Goal: Information Seeking & Learning: Learn about a topic

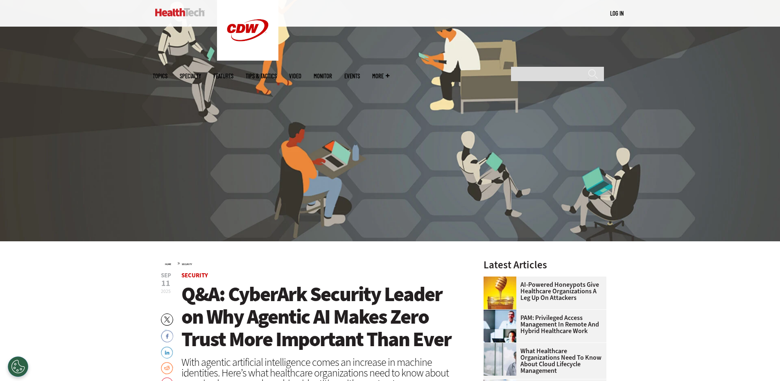
scroll to position [271, 0]
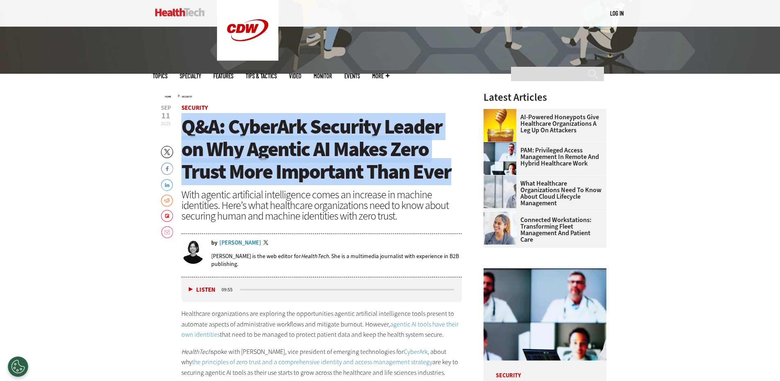
drag, startPoint x: 185, startPoint y: 129, endPoint x: 452, endPoint y: 179, distance: 272.2
click at [452, 179] on h1 "Q&A: CyberArk Security Leader on Why Agentic AI Makes Zero Trust More Important…" at bounding box center [321, 150] width 281 height 68
copy span "Q&A: CyberArk Security Leader on Why Agentic AI Makes Zero Trust More Important…"
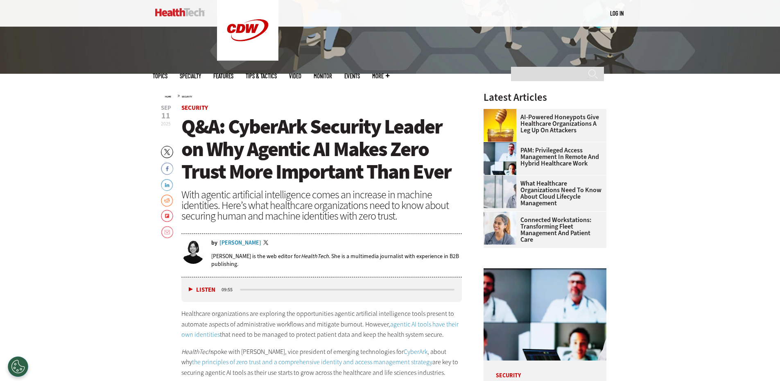
click at [399, 215] on div "With agentic artificial intelligence comes an increase in machine identities. H…" at bounding box center [321, 205] width 281 height 32
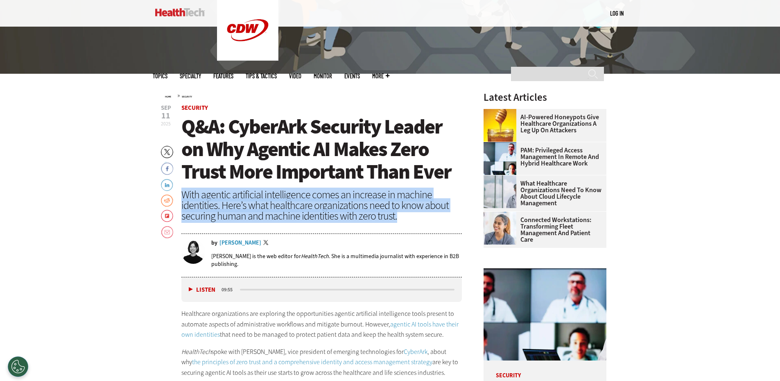
drag, startPoint x: 396, startPoint y: 217, endPoint x: 181, endPoint y: 198, distance: 215.5
click at [181, 198] on div "With agentic artificial intelligence comes an increase in machine identities. H…" at bounding box center [321, 205] width 281 height 32
copy div "With agentic artificial intelligence comes an increase in machine identities. H…"
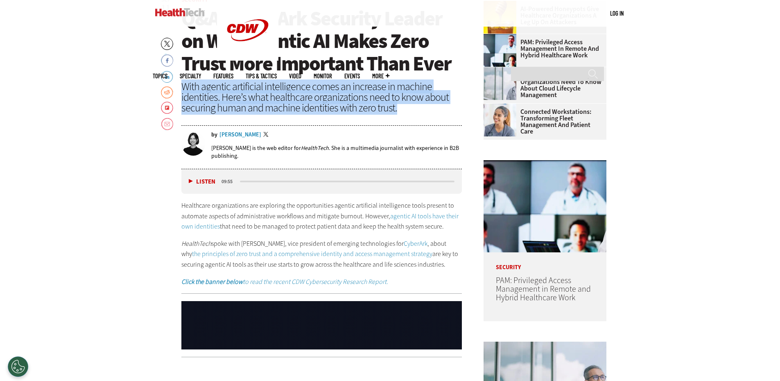
scroll to position [394, 0]
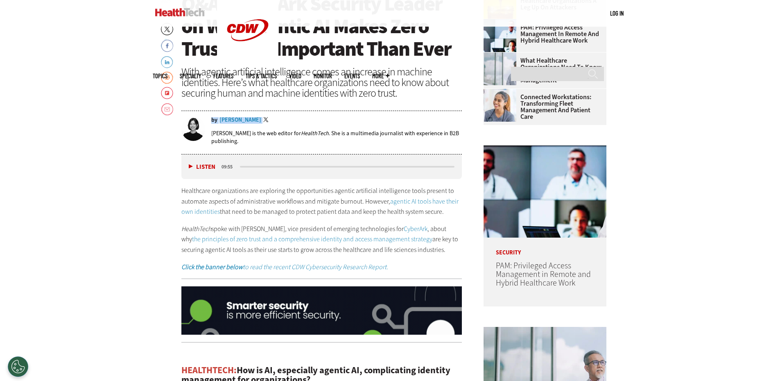
drag, startPoint x: 211, startPoint y: 121, endPoint x: 255, endPoint y: 120, distance: 43.9
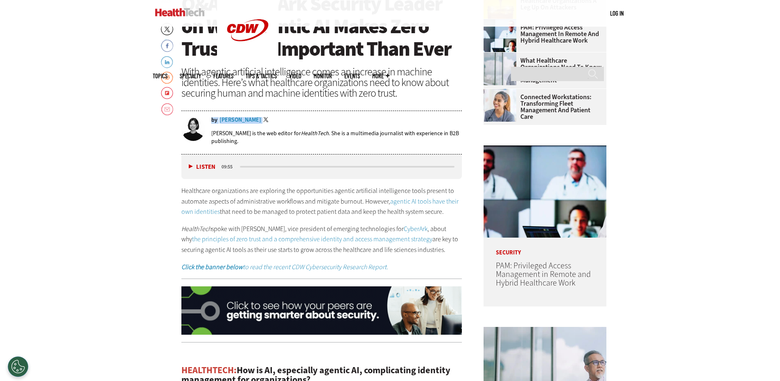
click at [255, 120] on div "by [PERSON_NAME] Twitter" at bounding box center [336, 120] width 251 height 7
copy div "by [PERSON_NAME]"
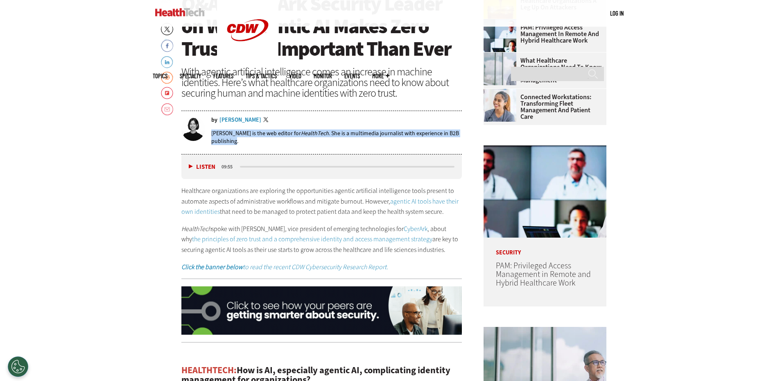
drag, startPoint x: 212, startPoint y: 134, endPoint x: 237, endPoint y: 140, distance: 26.0
click at [237, 140] on p "[PERSON_NAME] is the web editor for HealthTech . She is a multimedia journalist…" at bounding box center [336, 137] width 251 height 16
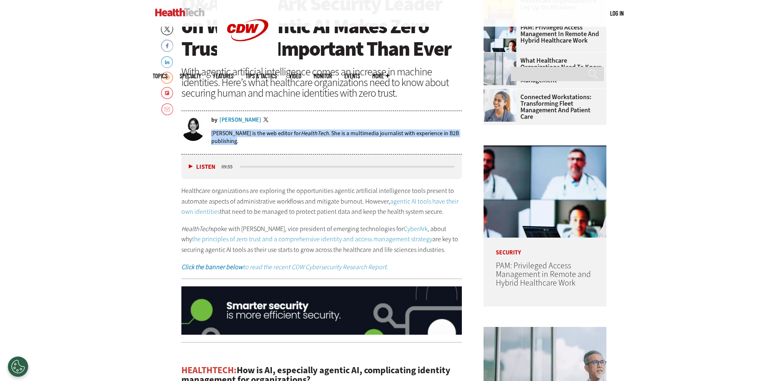
copy p "[PERSON_NAME] is the web editor for HealthTech . She is a multimedia journalist…"
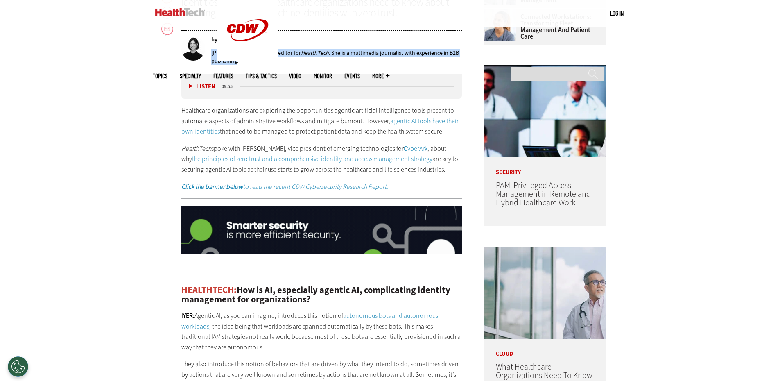
scroll to position [476, 0]
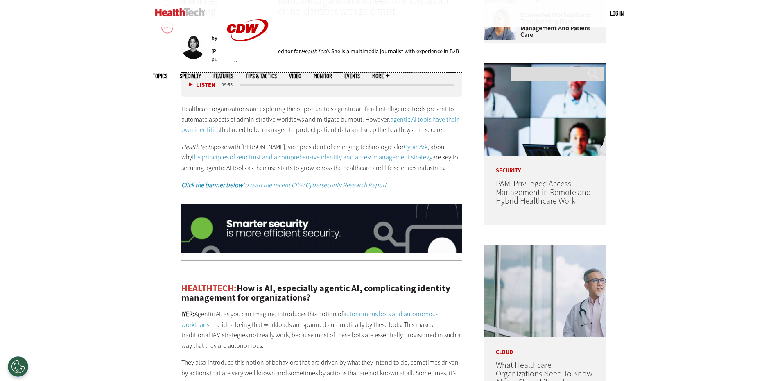
click at [190, 106] on p "Healthcare organizations are exploring the opportunities agentic artificial int…" at bounding box center [321, 120] width 281 height 32
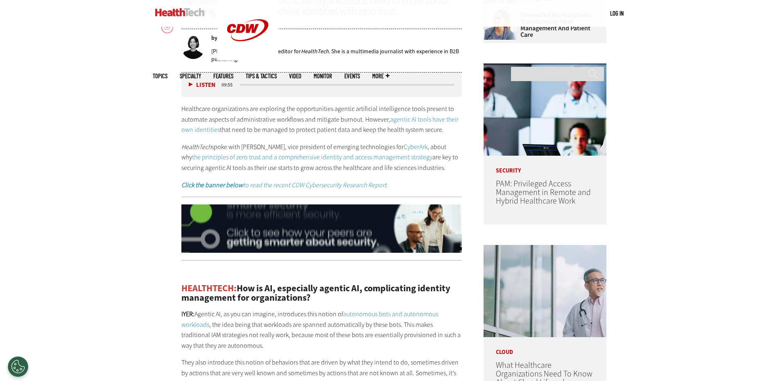
drag, startPoint x: 177, startPoint y: 109, endPoint x: 442, endPoint y: 129, distance: 265.8
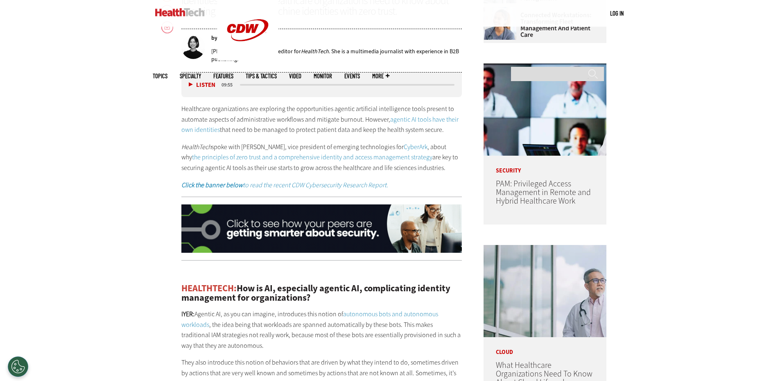
copy p "Healthcare organizations are exploring the opportunities agentic artificial int…"
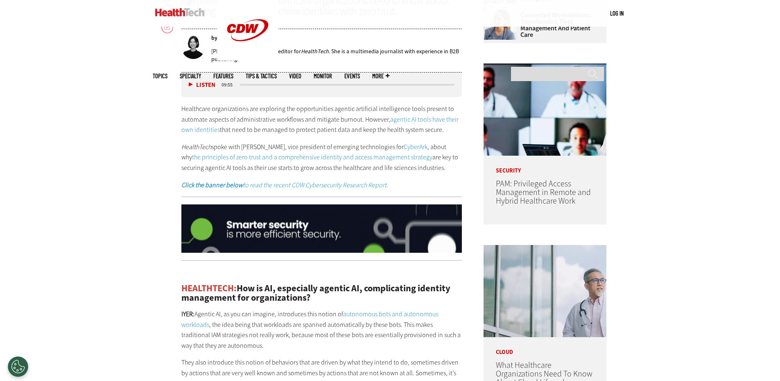
click at [449, 134] on p "Healthcare organizations are exploring the opportunities agentic artificial int…" at bounding box center [321, 120] width 281 height 32
drag, startPoint x: 178, startPoint y: 147, endPoint x: 426, endPoint y: 170, distance: 248.5
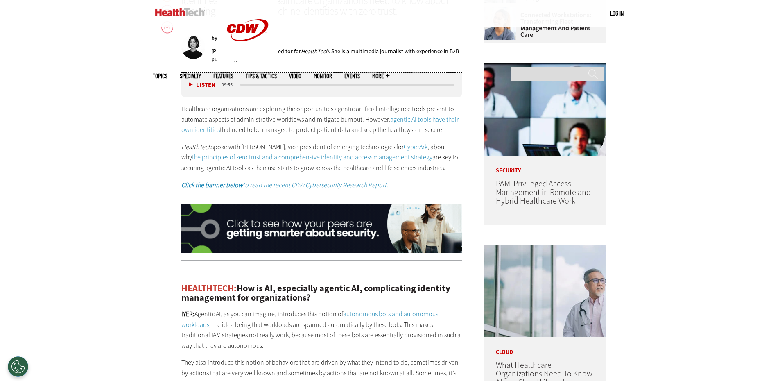
copy p "HealthTech spoke with [PERSON_NAME], vice president of emerging technologies fo…"
click at [428, 171] on p "HealthTech spoke with [PERSON_NAME], vice president of emerging technologies fo…" at bounding box center [321, 158] width 281 height 32
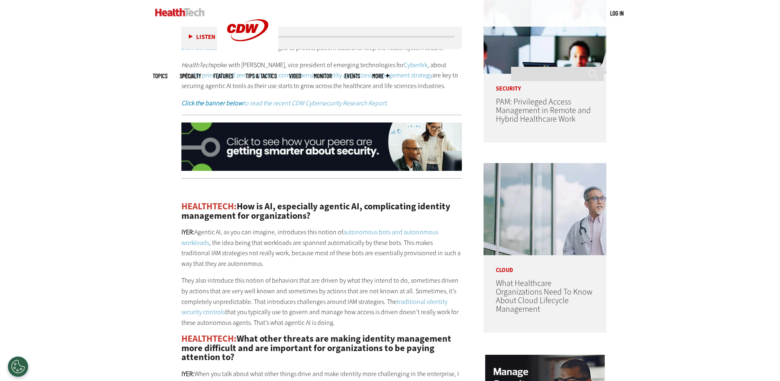
scroll to position [599, 0]
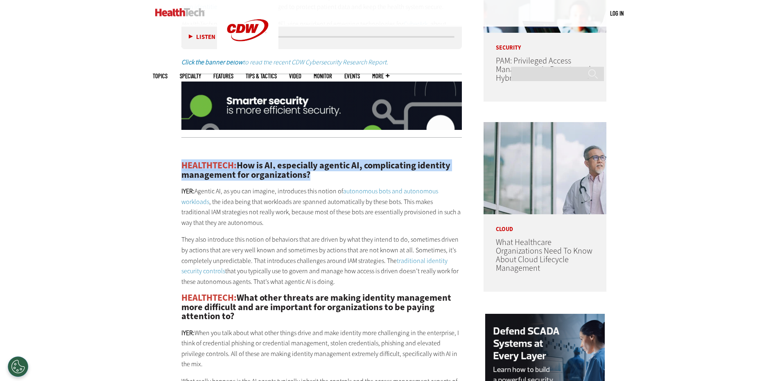
drag, startPoint x: 179, startPoint y: 166, endPoint x: 322, endPoint y: 174, distance: 142.8
copy h2 "HEALTHTECH: How is AI, especially agentic AI, complicating identity management …"
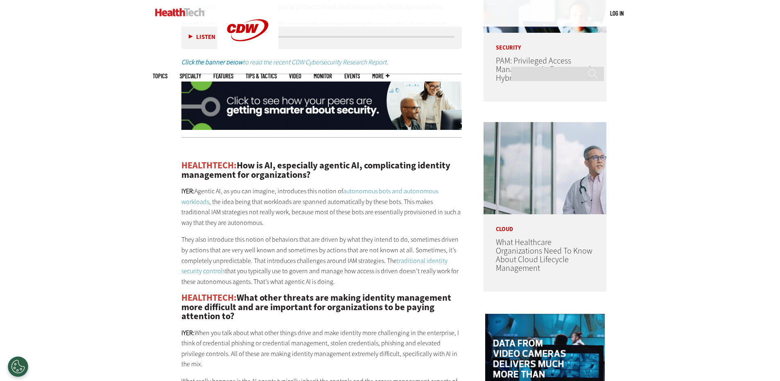
click at [328, 207] on p "IYER: Agentic AI, as you can imagine, introduces this notion of autonomous bots…" at bounding box center [321, 207] width 281 height 42
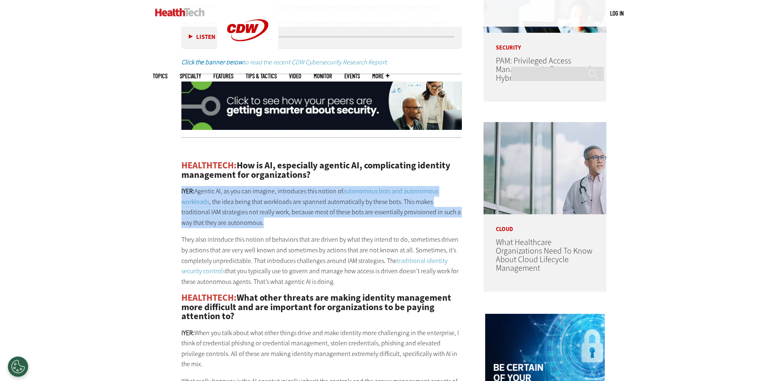
drag, startPoint x: 178, startPoint y: 191, endPoint x: 243, endPoint y: 223, distance: 72.4
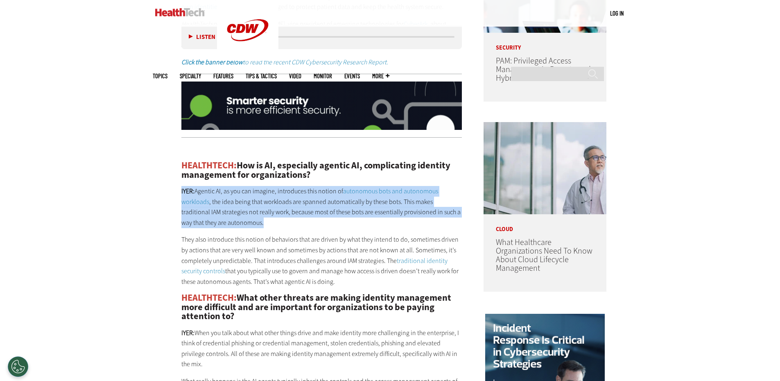
copy p "IYER: Agentic AI, as you can imagine, introduces this notion of autonomous bots…"
click at [258, 222] on p "IYER: Agentic AI, as you can imagine, introduces this notion of autonomous bots…" at bounding box center [321, 207] width 281 height 42
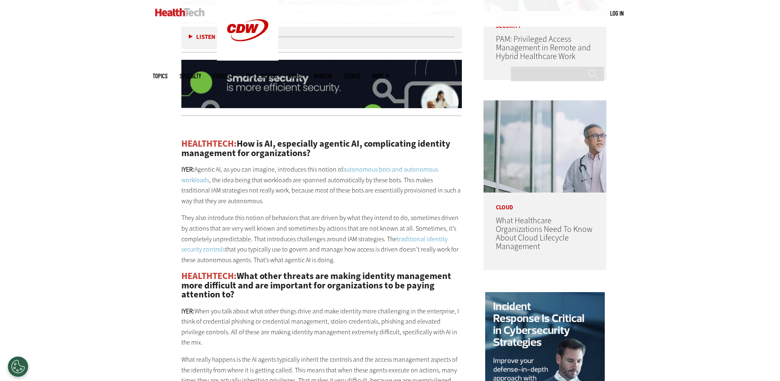
scroll to position [640, 0]
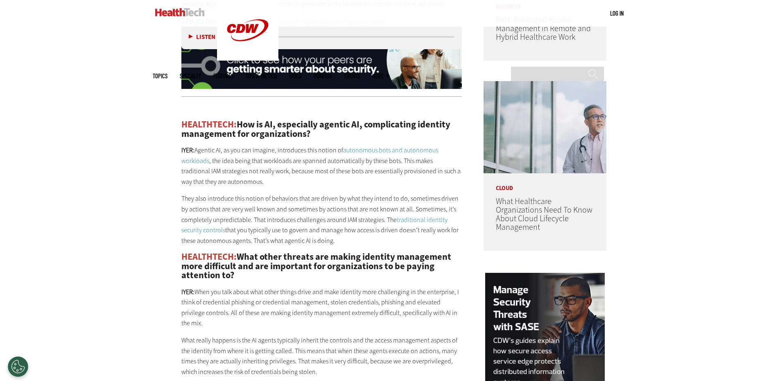
drag, startPoint x: 179, startPoint y: 200, endPoint x: 338, endPoint y: 245, distance: 166.1
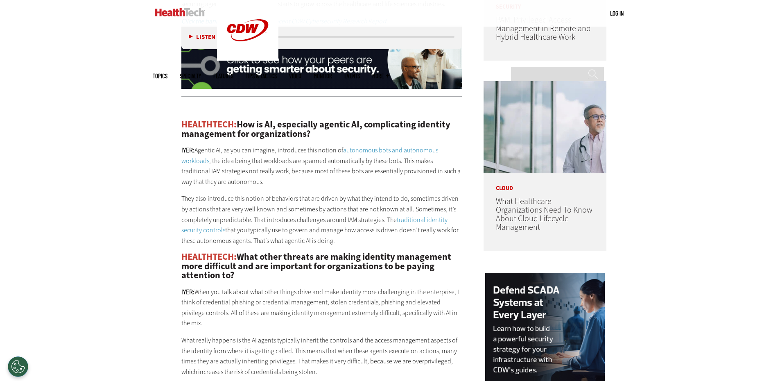
copy p "They also introduce this notion of behaviors that are driven by what they inten…"
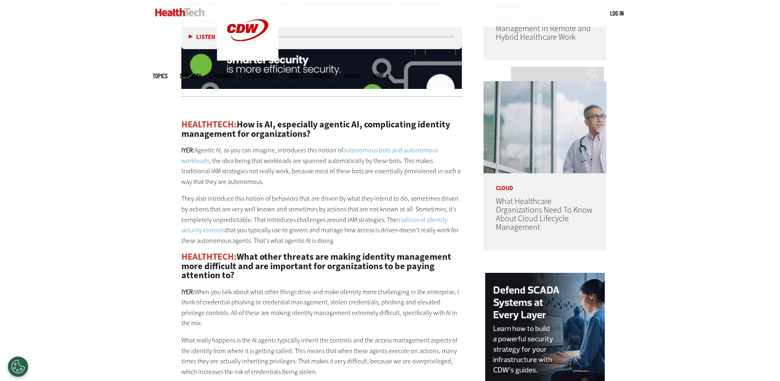
click at [352, 244] on p "They also introduce this notion of behaviors that are driven by what they inten…" at bounding box center [321, 219] width 281 height 52
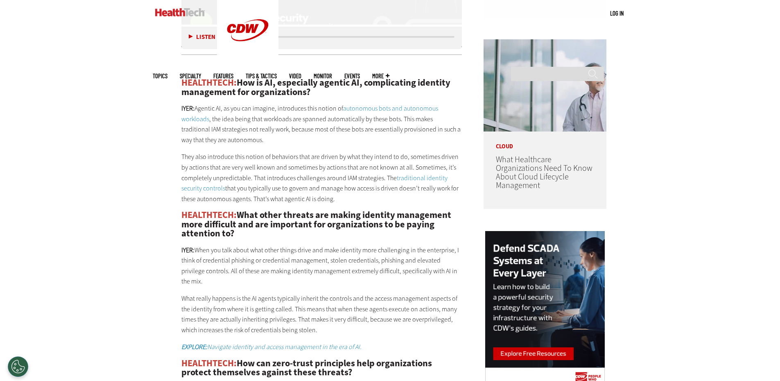
scroll to position [681, 0]
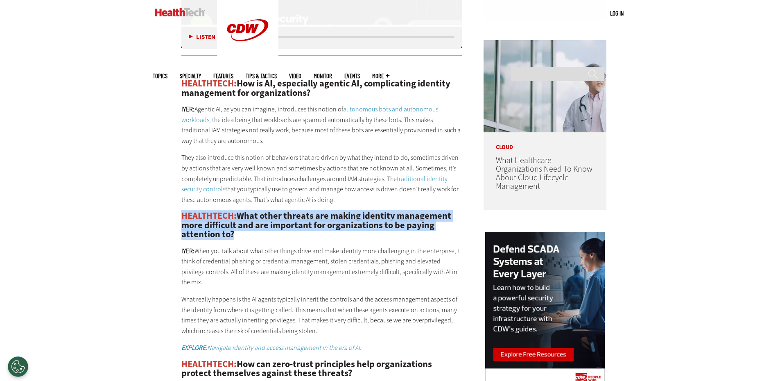
drag, startPoint x: 238, startPoint y: 238, endPoint x: 177, endPoint y: 220, distance: 63.1
copy h2 "HEALTHTECH: What other threats are making identity management more difficult an…"
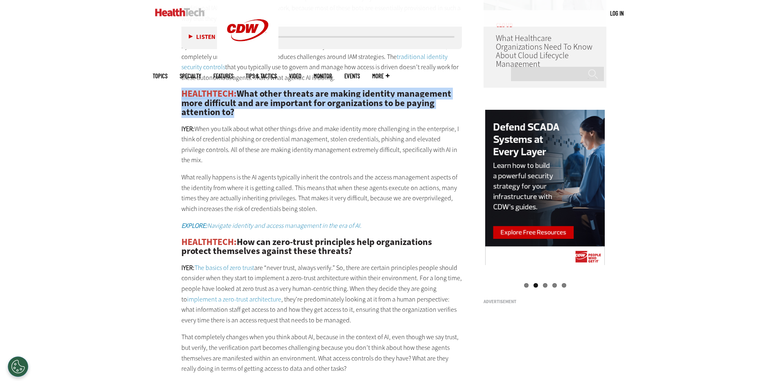
scroll to position [804, 0]
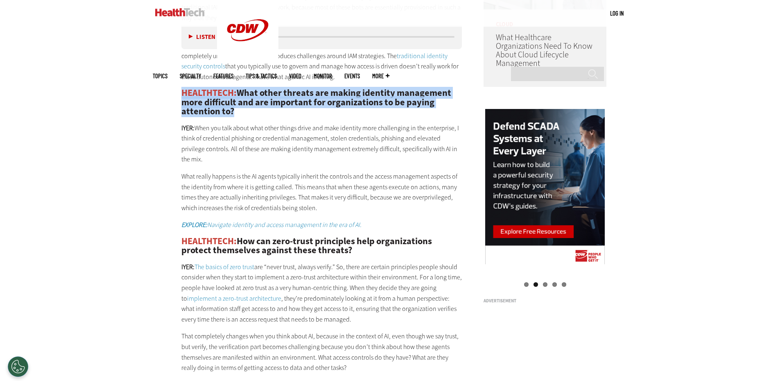
drag, startPoint x: 180, startPoint y: 128, endPoint x: 455, endPoint y: 152, distance: 275.9
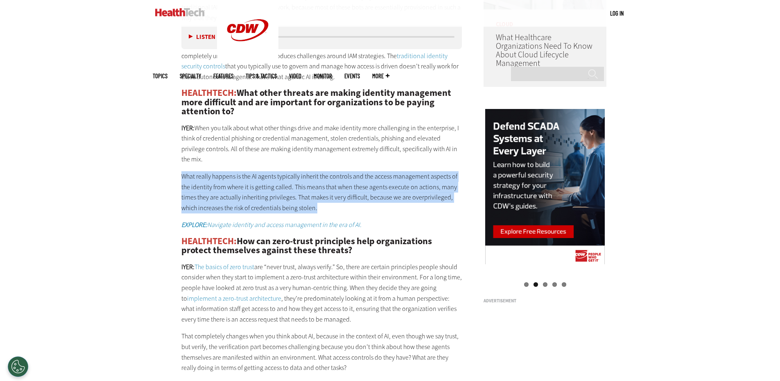
drag, startPoint x: 180, startPoint y: 166, endPoint x: 319, endPoint y: 199, distance: 143.2
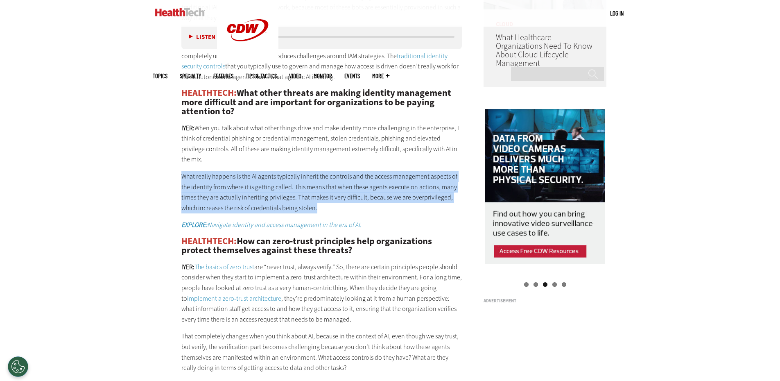
click at [333, 199] on p "What really happens is the AI agents typically inherit the controls and the acc…" at bounding box center [321, 192] width 281 height 42
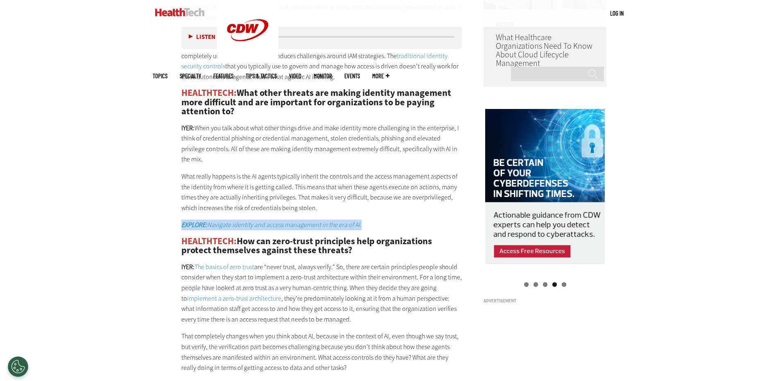
drag, startPoint x: 177, startPoint y: 219, endPoint x: 362, endPoint y: 217, distance: 185.6
click at [378, 220] on p "EXPLORE: Navigate identity and access management in the era of AI." at bounding box center [321, 225] width 281 height 11
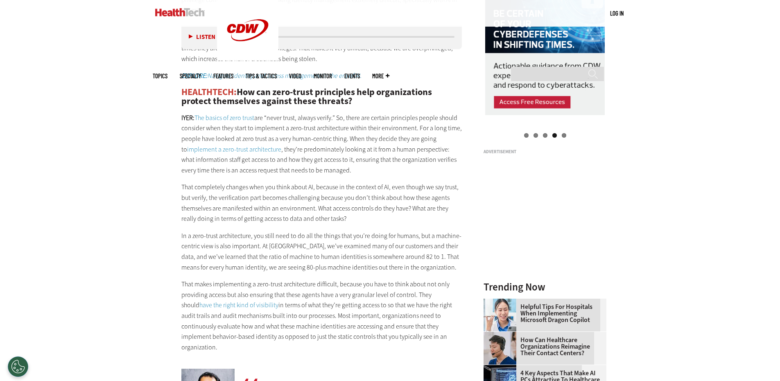
scroll to position [968, 0]
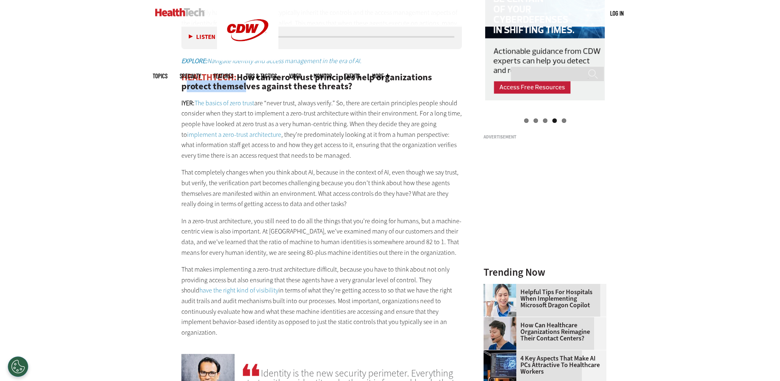
drag, startPoint x: 184, startPoint y: 70, endPoint x: 246, endPoint y: 80, distance: 63.1
click at [246, 80] on h2 "HEALTHTECH: How can zero-trust principles help organizations protect themselves…" at bounding box center [321, 82] width 281 height 18
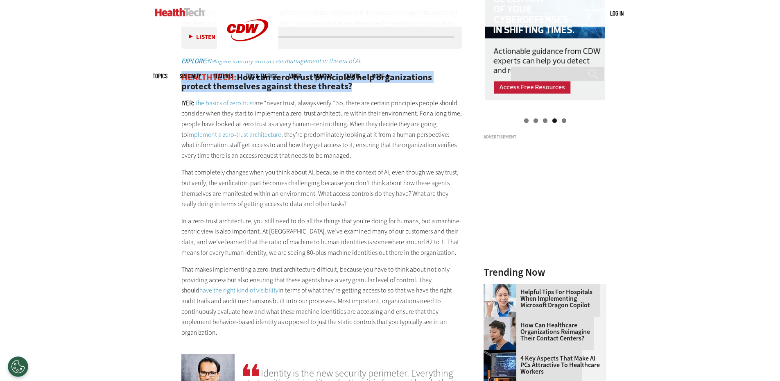
drag, startPoint x: 181, startPoint y: 64, endPoint x: 355, endPoint y: 79, distance: 175.1
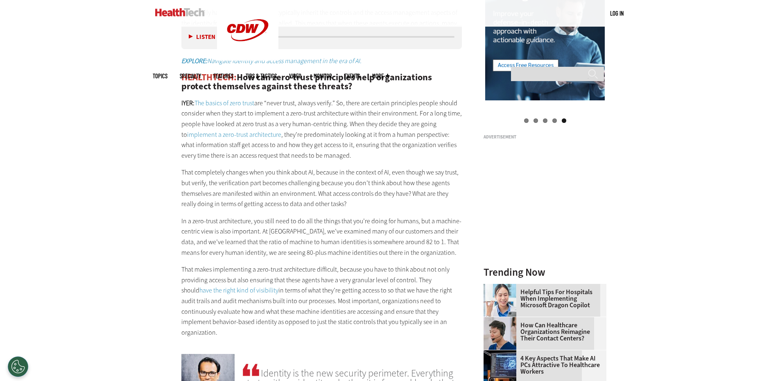
click at [299, 114] on p "IYER: The basics of zero trust are “never trust, always verify.” So, there are …" at bounding box center [321, 129] width 281 height 63
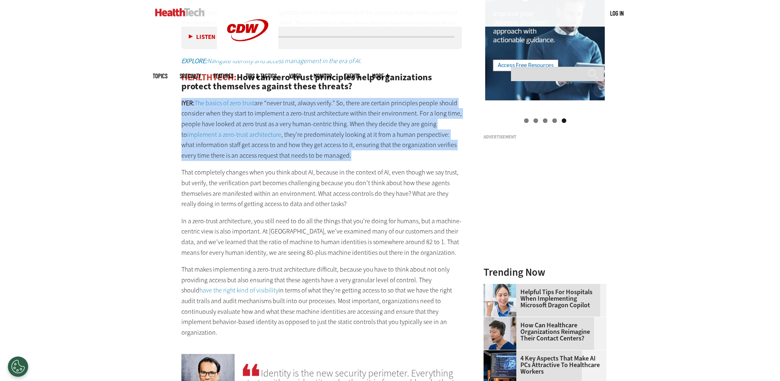
drag, startPoint x: 180, startPoint y: 92, endPoint x: 335, endPoint y: 147, distance: 164.2
click at [349, 150] on p "IYER: The basics of zero trust are “never trust, always verify.” So, there are …" at bounding box center [321, 129] width 281 height 63
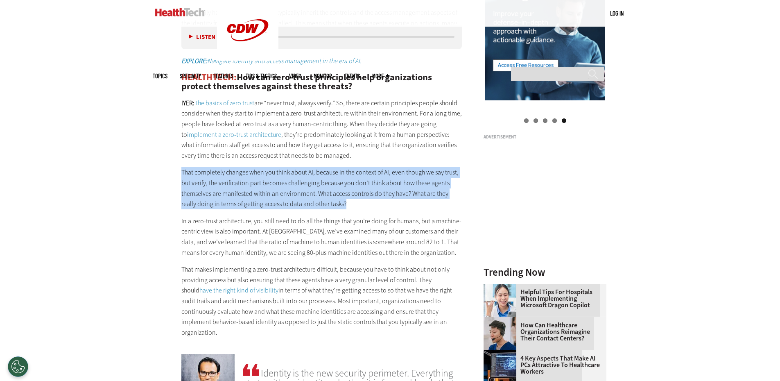
drag, startPoint x: 181, startPoint y: 164, endPoint x: 351, endPoint y: 191, distance: 171.8
click at [351, 191] on p "That completely changes when you think about AI, because in the context of AI, …" at bounding box center [321, 188] width 281 height 42
click at [381, 195] on p "That completely changes when you think about AI, because in the context of AI, …" at bounding box center [321, 188] width 281 height 42
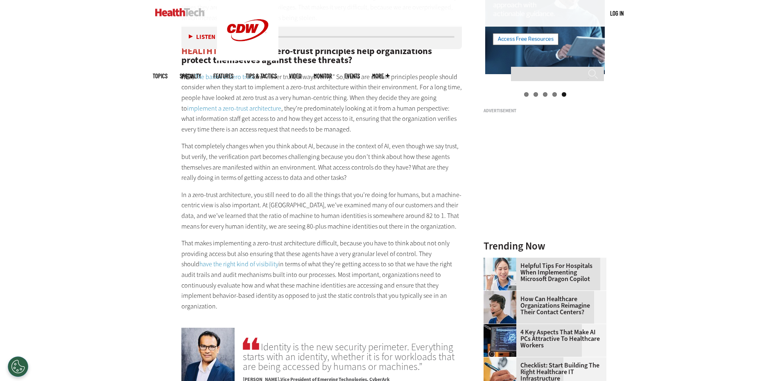
scroll to position [1009, 0]
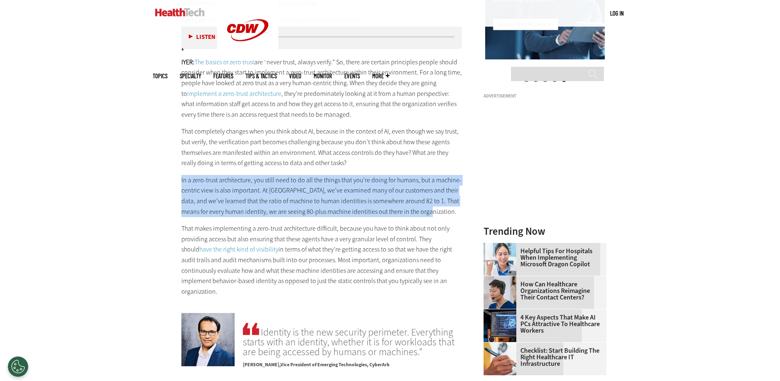
drag, startPoint x: 163, startPoint y: 171, endPoint x: 431, endPoint y: 201, distance: 269.6
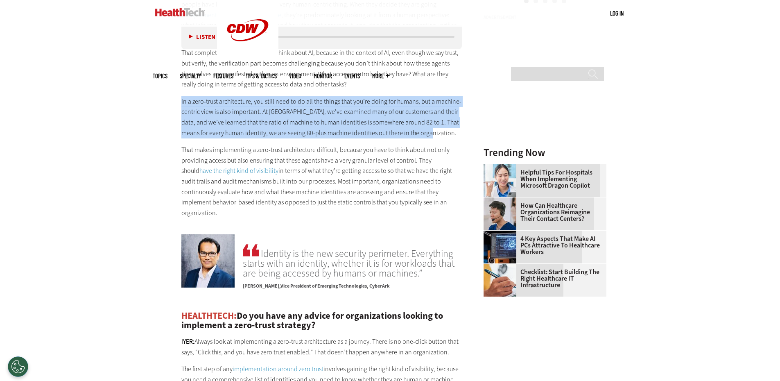
scroll to position [1091, 0]
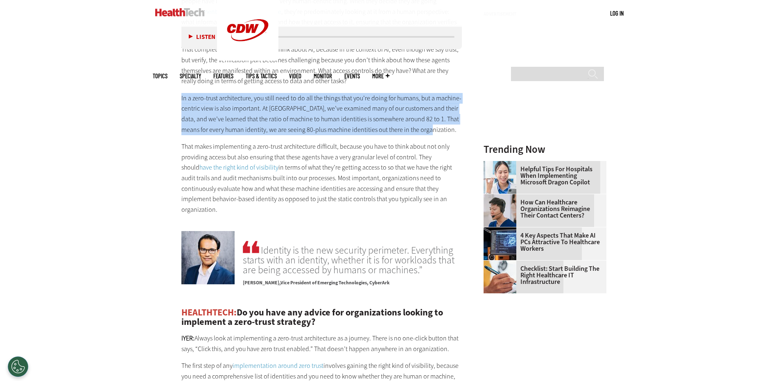
drag, startPoint x: 179, startPoint y: 137, endPoint x: 425, endPoint y: 192, distance: 252.2
click at [425, 192] on article "[DATE] Twitter Facebook LinkedIn Reddit Flipboard Email Security Q&A: CyberArk …" at bounding box center [313, 349] width 297 height 2126
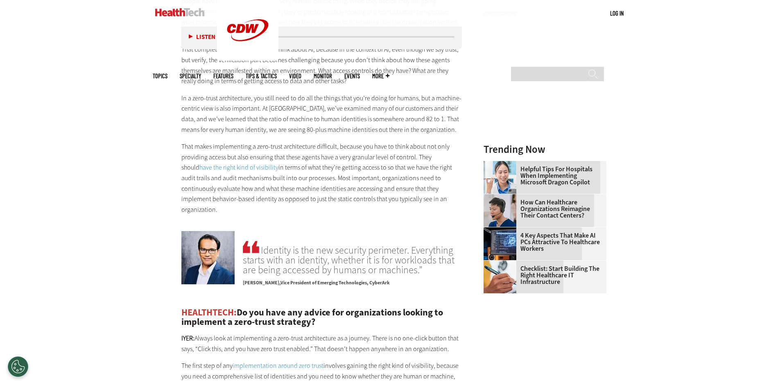
click at [447, 231] on div "Identity is the new security perimeter. Everything starts with an identity, whe…" at bounding box center [321, 261] width 281 height 61
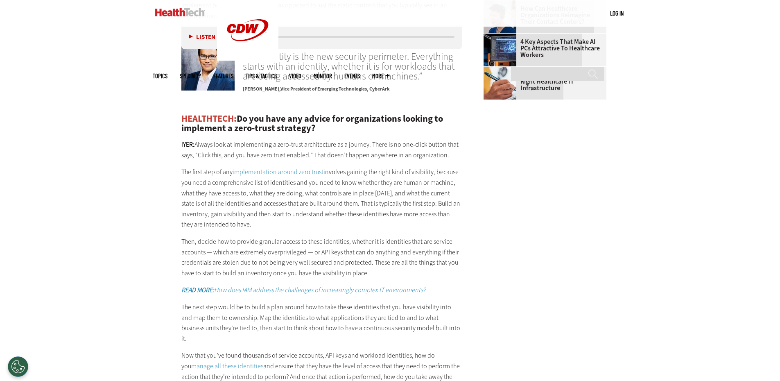
scroll to position [1295, 0]
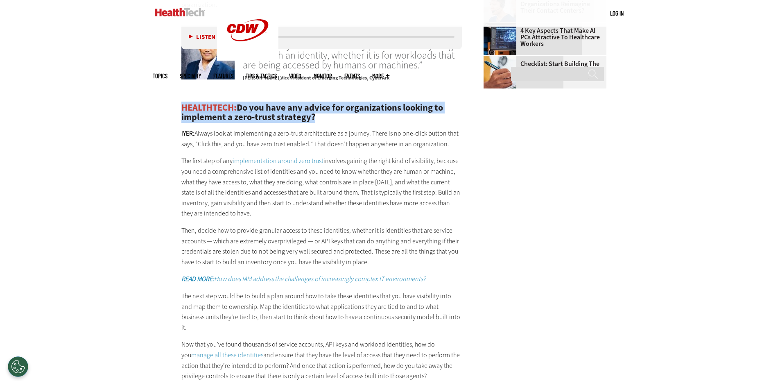
drag, startPoint x: 178, startPoint y: 88, endPoint x: 331, endPoint y: 100, distance: 153.2
click at [331, 100] on article "[DATE] Twitter Facebook LinkedIn Reddit Flipboard Email Security Q&A: CyberArk …" at bounding box center [313, 144] width 297 height 2126
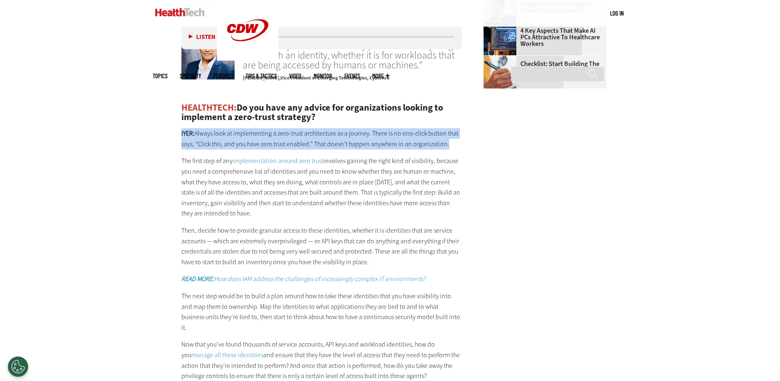
drag, startPoint x: 174, startPoint y: 110, endPoint x: 449, endPoint y: 124, distance: 275.6
click at [449, 124] on article "[DATE] Twitter Facebook LinkedIn Reddit Flipboard Email Security Q&A: CyberArk …" at bounding box center [313, 144] width 297 height 2126
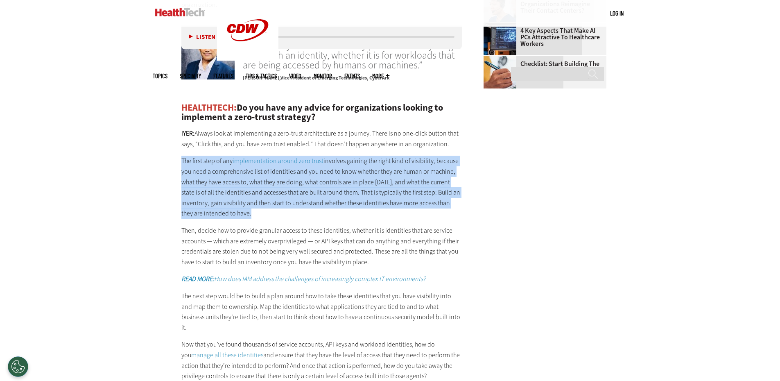
drag, startPoint x: 177, startPoint y: 142, endPoint x: 245, endPoint y: 195, distance: 86.7
click at [245, 195] on article "[DATE] Twitter Facebook LinkedIn Reddit Flipboard Email Security Q&A: CyberArk …" at bounding box center [313, 144] width 297 height 2126
click at [141, 164] on div "Become an Insider Sign up [DATE] to receive premium content! Sign Up MENU Log i…" at bounding box center [390, 83] width 780 height 2756
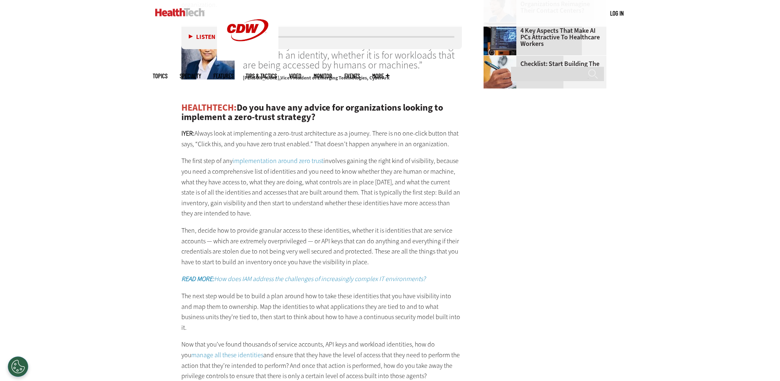
scroll to position [1336, 0]
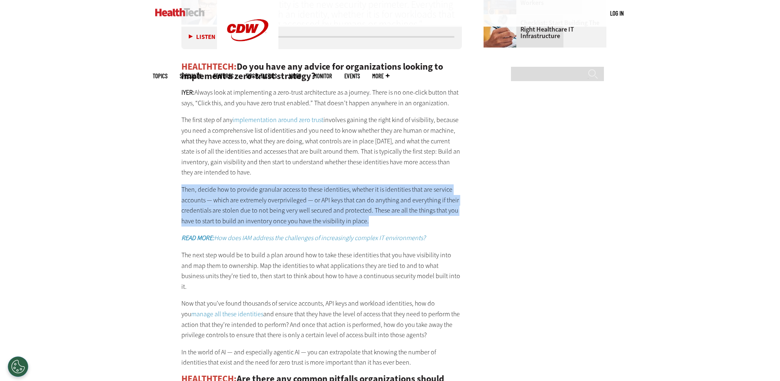
drag, startPoint x: 179, startPoint y: 168, endPoint x: 388, endPoint y: 202, distance: 211.6
click at [388, 202] on article "[DATE] Twitter Facebook LinkedIn Reddit Flipboard Email Security Q&A: CyberArk …" at bounding box center [313, 103] width 297 height 2126
click at [418, 184] on p "Then, decide how to provide granular access to these identities, whether it is …" at bounding box center [321, 205] width 281 height 42
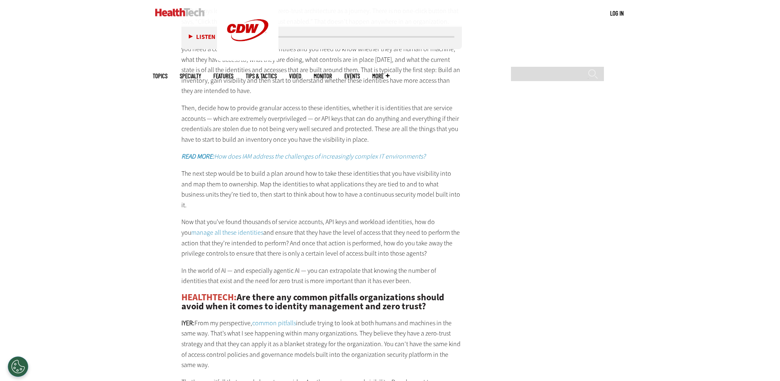
scroll to position [1418, 0]
drag, startPoint x: 174, startPoint y: 136, endPoint x: 436, endPoint y: 138, distance: 262.2
click at [436, 138] on article "[DATE] Twitter Facebook LinkedIn Reddit Flipboard Email Security Q&A: CyberArk …" at bounding box center [313, 21] width 297 height 2126
click at [459, 151] on p "READ MORE: How does IAM address the challenges of increasingly complex IT envir…" at bounding box center [321, 156] width 281 height 11
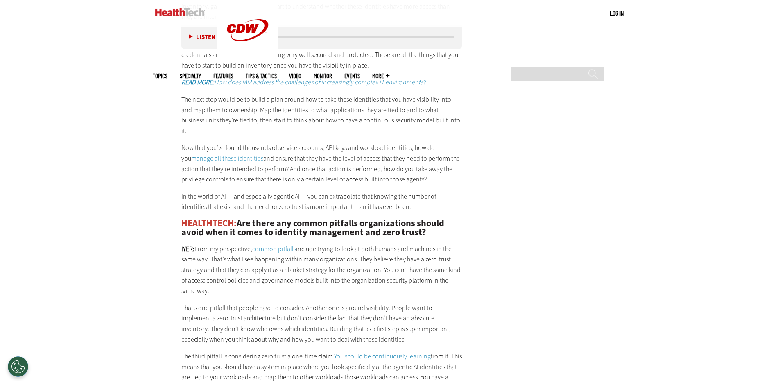
scroll to position [1500, 0]
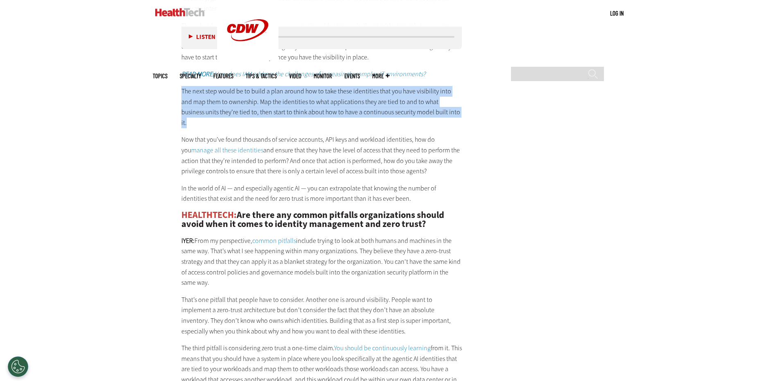
drag, startPoint x: 181, startPoint y: 68, endPoint x: 440, endPoint y: 92, distance: 260.0
click at [440, 92] on p "The next step would be to build a plan around how to take these identities that…" at bounding box center [321, 107] width 281 height 42
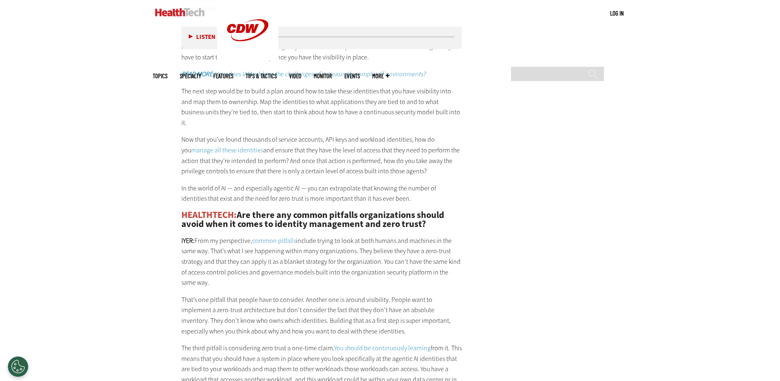
click at [454, 134] on p "Now that you’ve found thousands of service accounts, API keys and workload iden…" at bounding box center [321, 155] width 281 height 42
drag, startPoint x: 175, startPoint y: 110, endPoint x: 429, endPoint y: 141, distance: 256.7
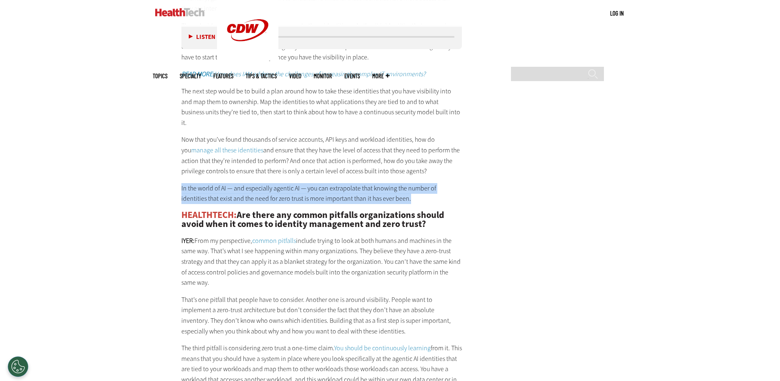
drag, startPoint x: 179, startPoint y: 157, endPoint x: 383, endPoint y: 167, distance: 204.3
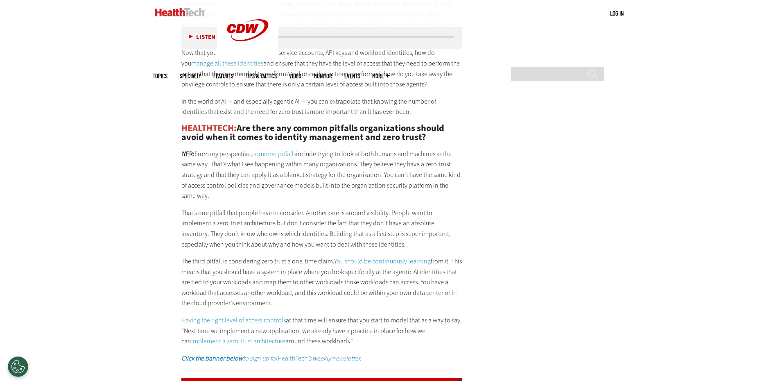
scroll to position [1541, 0]
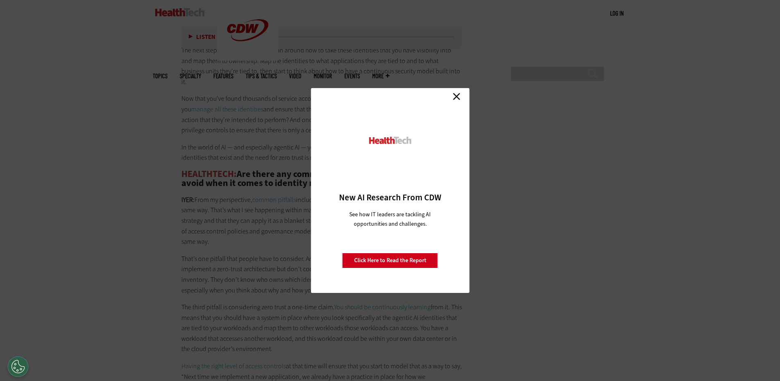
click at [177, 141] on div "Close New AI Research From CDW See how IT leaders are tackling AI opportunities…" at bounding box center [390, 190] width 780 height 381
click at [454, 99] on link "Close" at bounding box center [457, 96] width 12 height 12
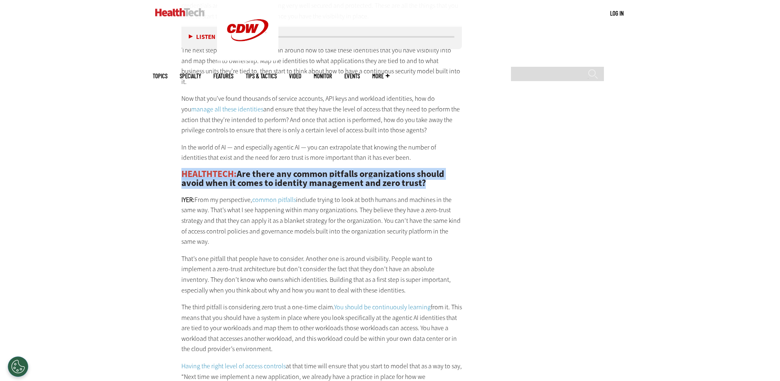
drag, startPoint x: 174, startPoint y: 137, endPoint x: 448, endPoint y: 153, distance: 274.2
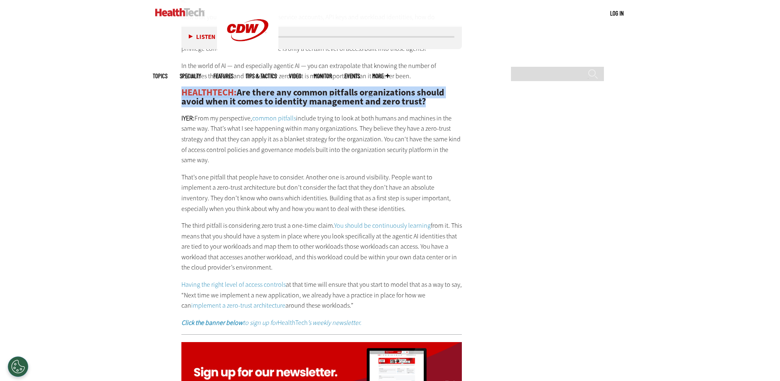
scroll to position [1623, 0]
drag, startPoint x: 178, startPoint y: 87, endPoint x: 197, endPoint y: 128, distance: 44.9
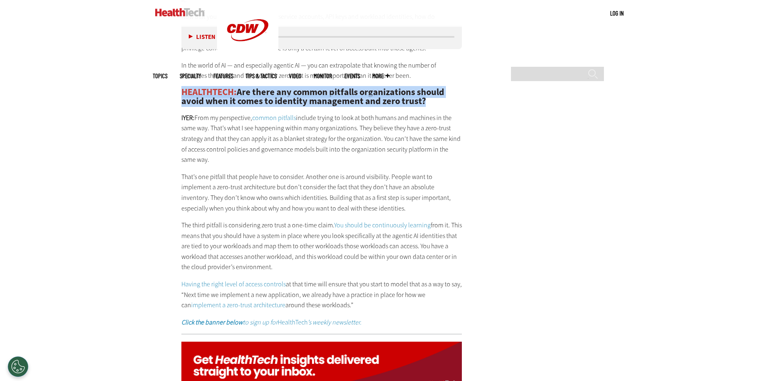
click at [322, 123] on p "[PERSON_NAME]: From my perspective, common pitfalls include trying to look at b…" at bounding box center [321, 139] width 281 height 52
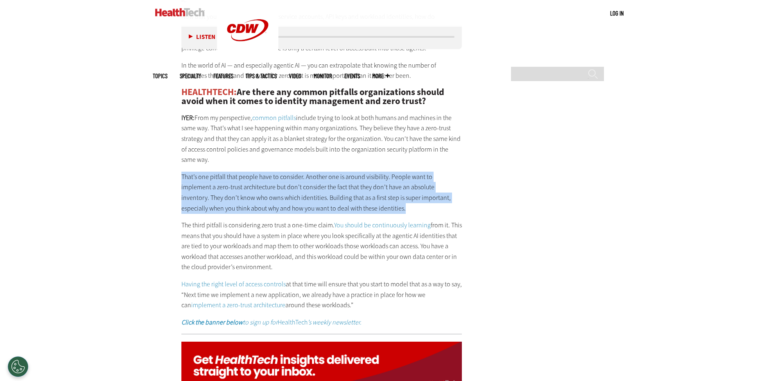
drag, startPoint x: 184, startPoint y: 144, endPoint x: 374, endPoint y: 180, distance: 192.7
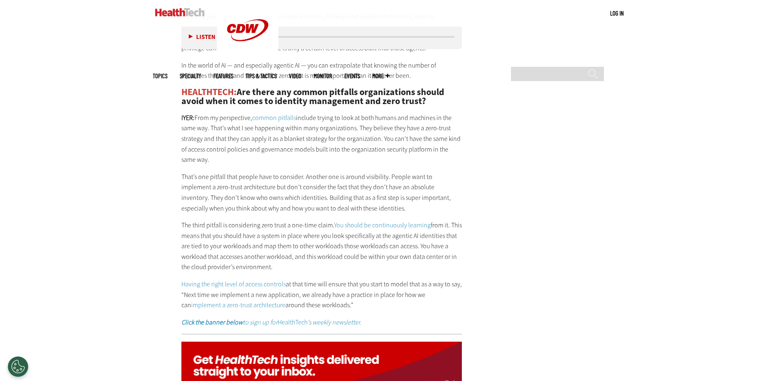
click at [392, 237] on p "The third pitfall is considering zero trust a one-time claim. You should be con…" at bounding box center [321, 246] width 281 height 52
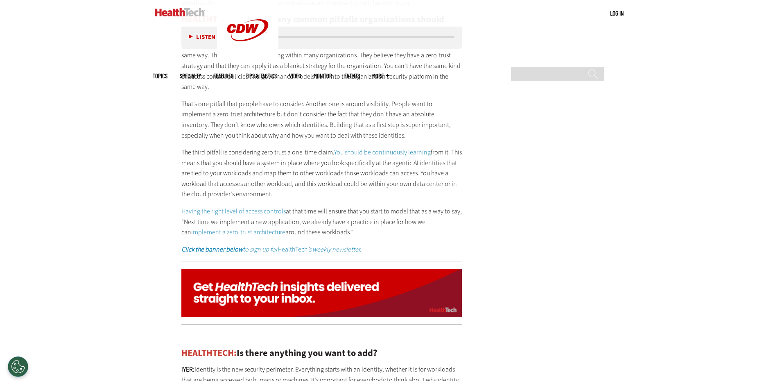
scroll to position [1705, 0]
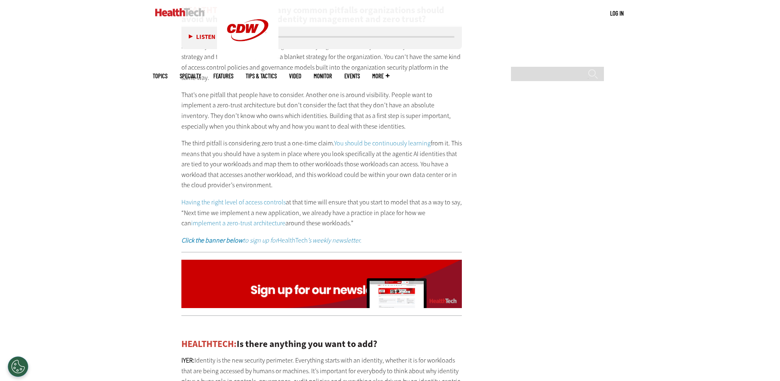
drag, startPoint x: 177, startPoint y: 113, endPoint x: 304, endPoint y: 157, distance: 134.5
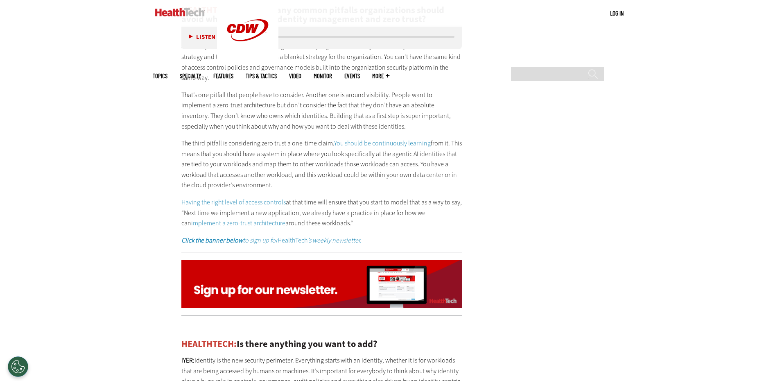
drag, startPoint x: 177, startPoint y: 170, endPoint x: 347, endPoint y: 193, distance: 172.0
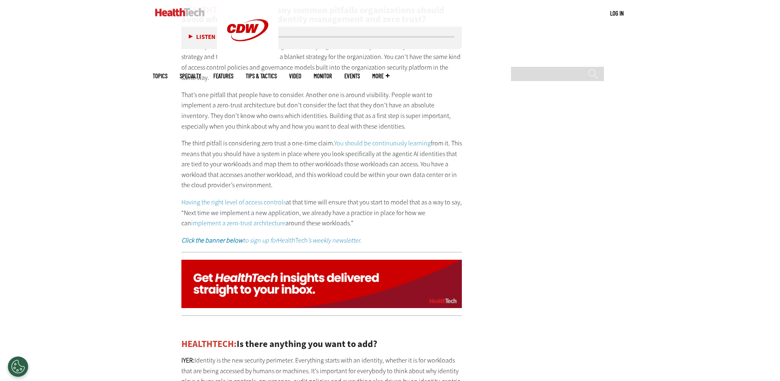
click at [356, 197] on p "Having the right level of access controls at that time will ensure that you sta…" at bounding box center [321, 213] width 281 height 32
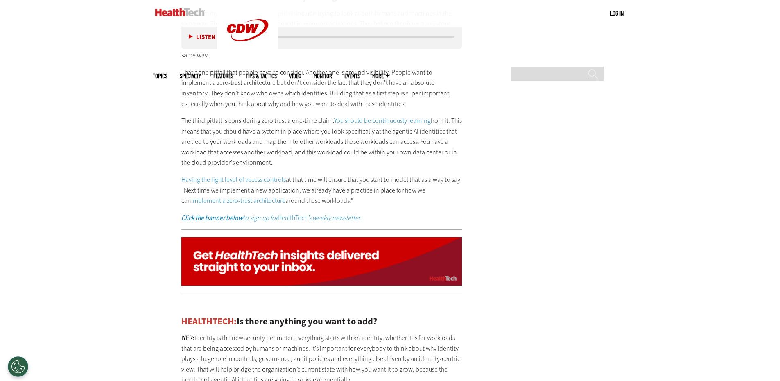
scroll to position [1746, 0]
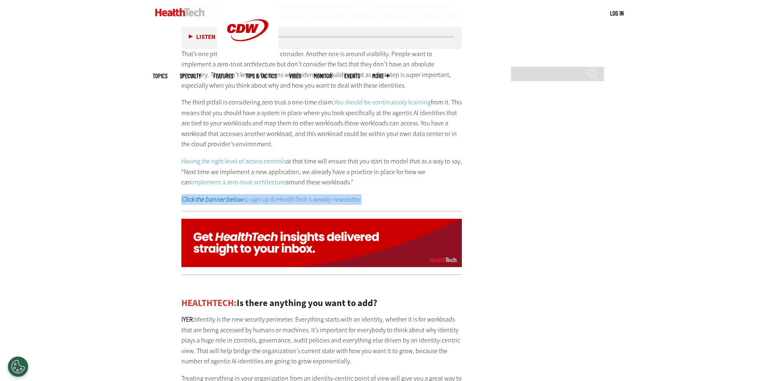
drag, startPoint x: 176, startPoint y: 169, endPoint x: 376, endPoint y: 163, distance: 200.4
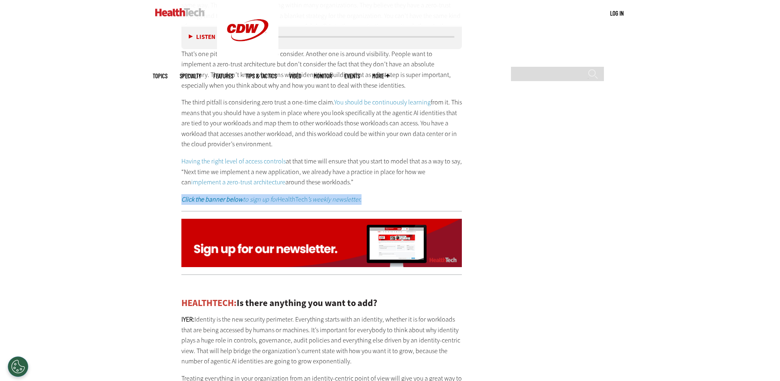
click at [371, 194] on p "Click the banner below to sign up for HealthTech ’s weekly newsletter." at bounding box center [321, 199] width 281 height 11
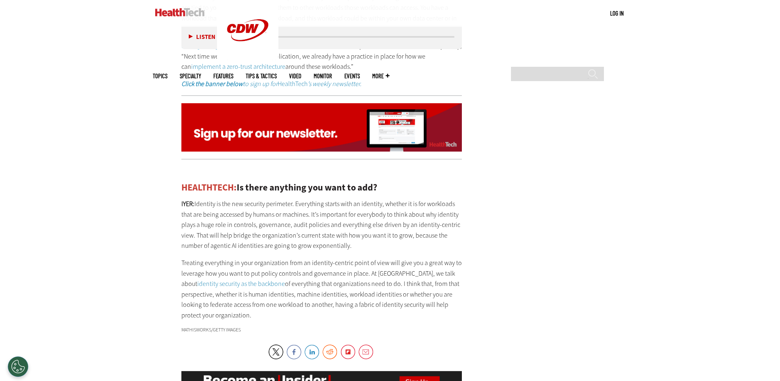
scroll to position [1869, 0]
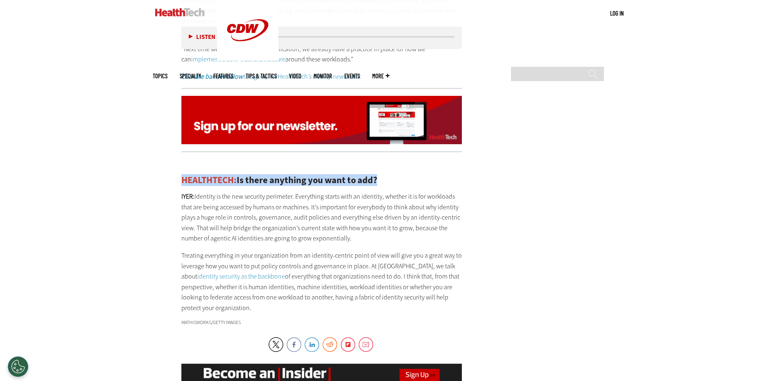
drag, startPoint x: 180, startPoint y: 151, endPoint x: 386, endPoint y: 151, distance: 206.1
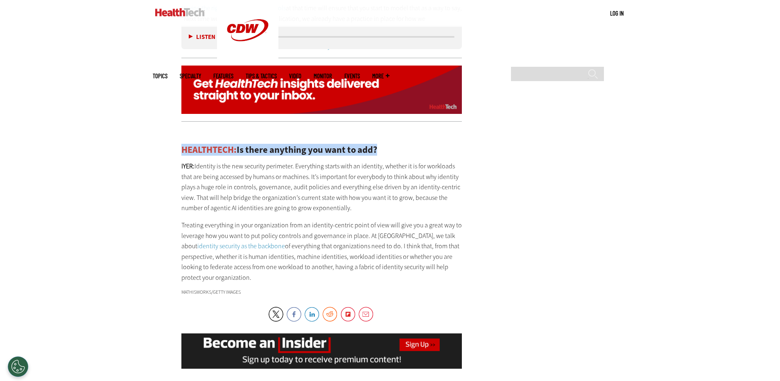
scroll to position [1951, 0]
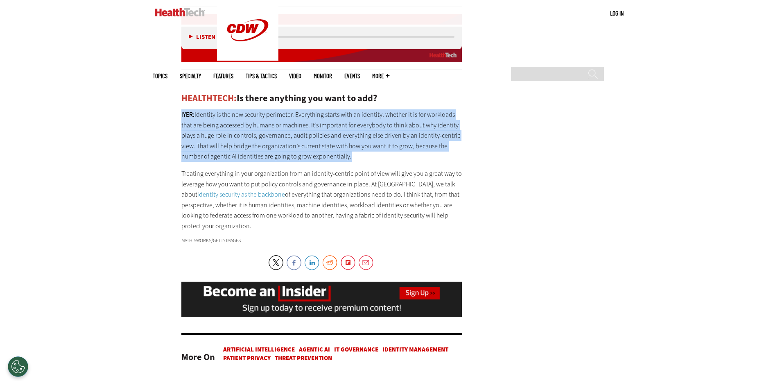
drag, startPoint x: 177, startPoint y: 86, endPoint x: 349, endPoint y: 128, distance: 177.2
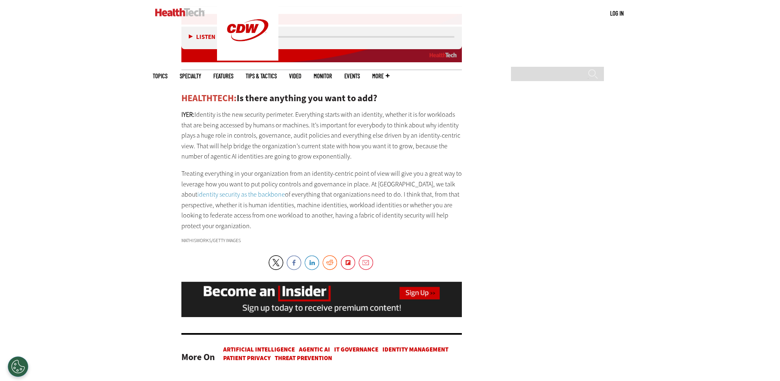
click at [297, 176] on p "Treating everything in your organization from an identity-centric point of view…" at bounding box center [321, 199] width 281 height 63
drag, startPoint x: 180, startPoint y: 142, endPoint x: 219, endPoint y: 196, distance: 66.5
click at [246, 198] on p "Treating everything in your organization from an identity-centric point of view…" at bounding box center [321, 199] width 281 height 63
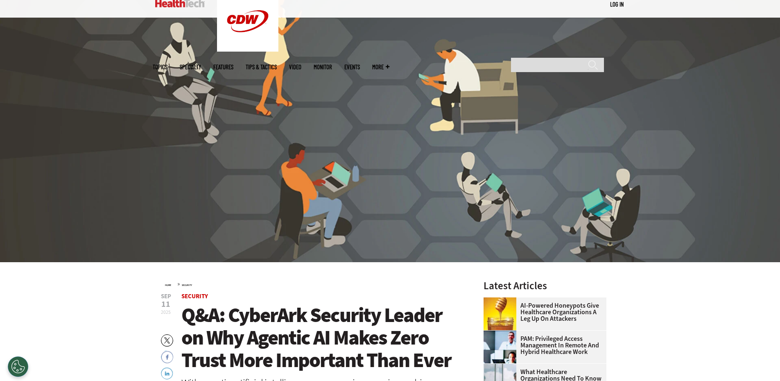
scroll to position [0, 0]
